Goal: Navigation & Orientation: Find specific page/section

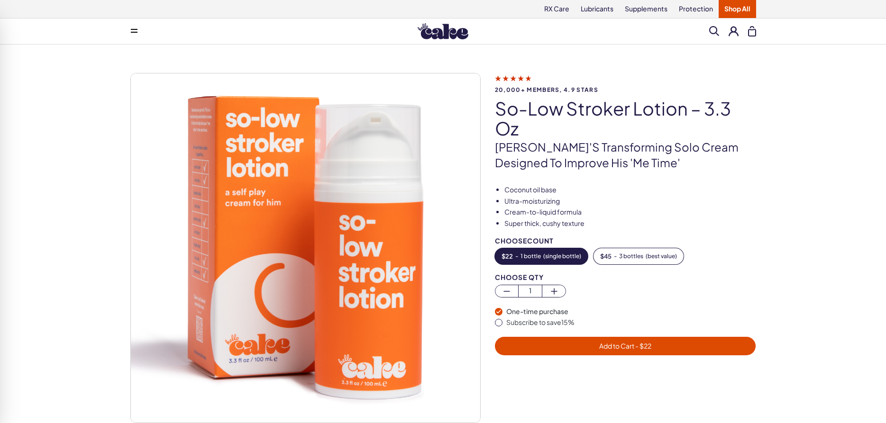
click at [132, 33] on span at bounding box center [134, 31] width 7 height 5
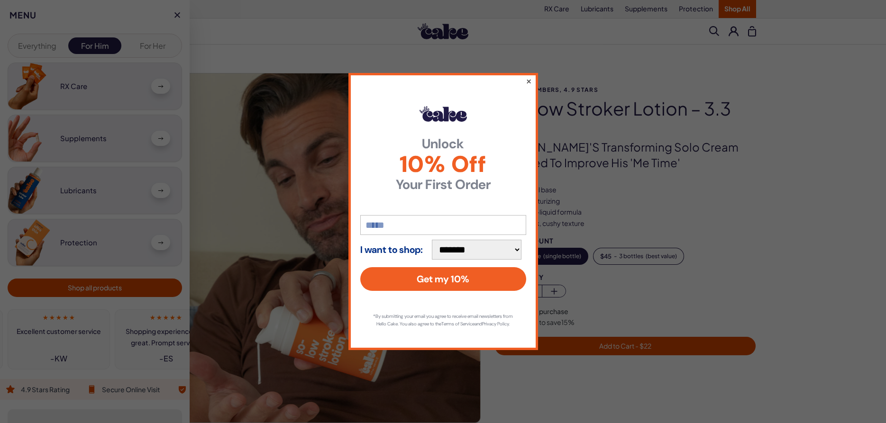
click at [529, 76] on button "×" at bounding box center [528, 80] width 6 height 11
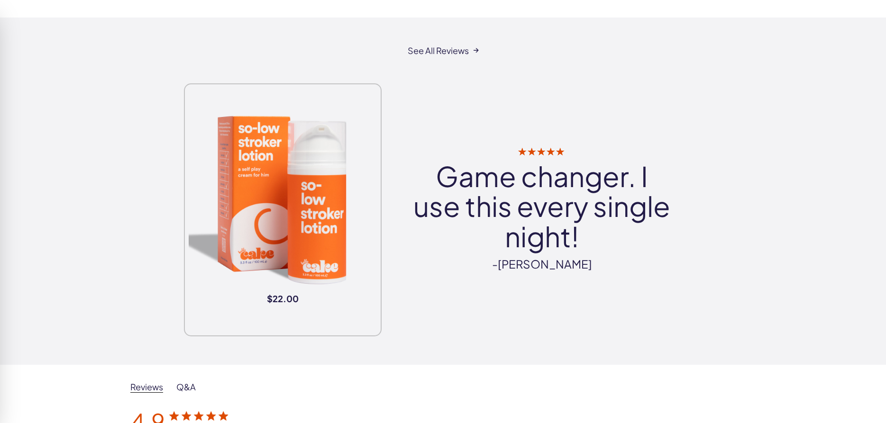
scroll to position [1016, 0]
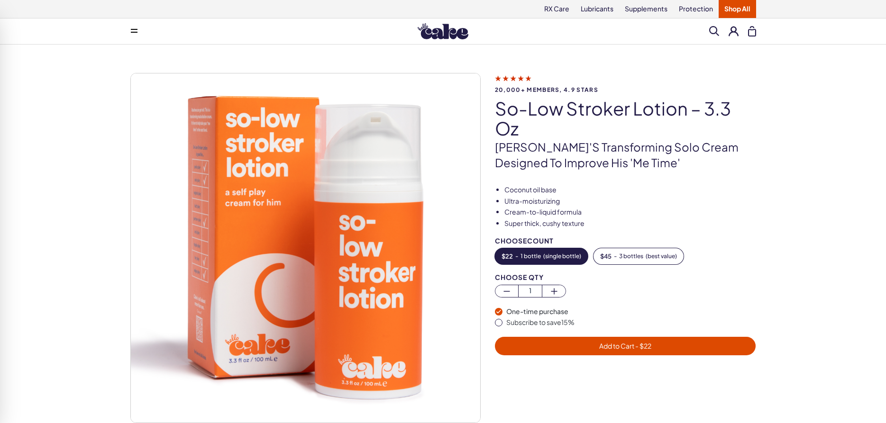
click at [129, 27] on button at bounding box center [134, 31] width 19 height 19
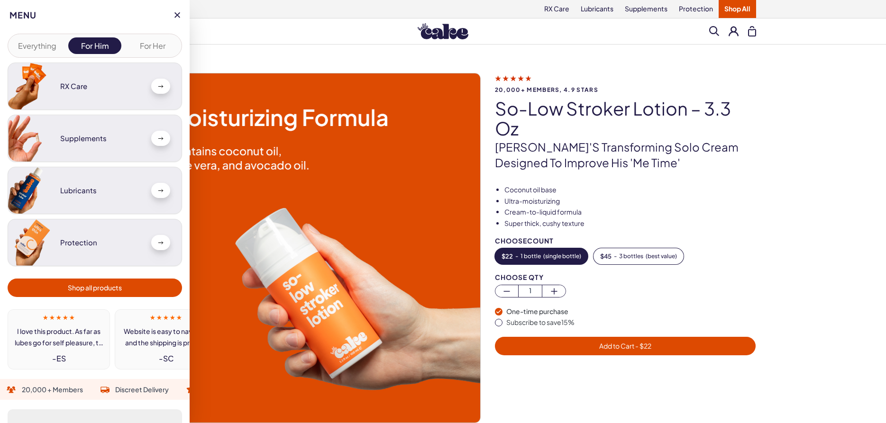
click at [160, 88] on div at bounding box center [160, 86] width 19 height 15
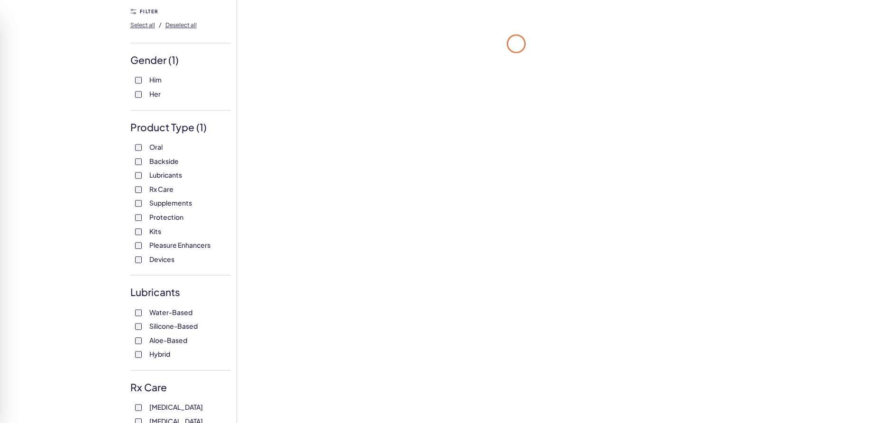
scroll to position [97, 0]
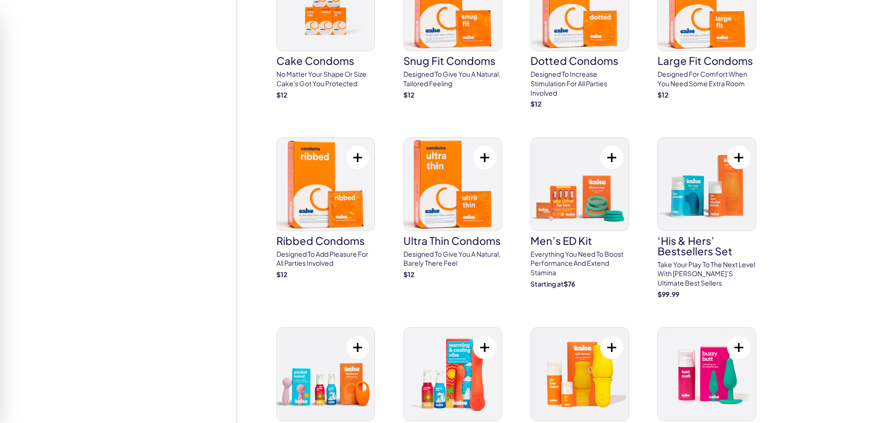
scroll to position [1306, 0]
